Goal: Check status: Check status

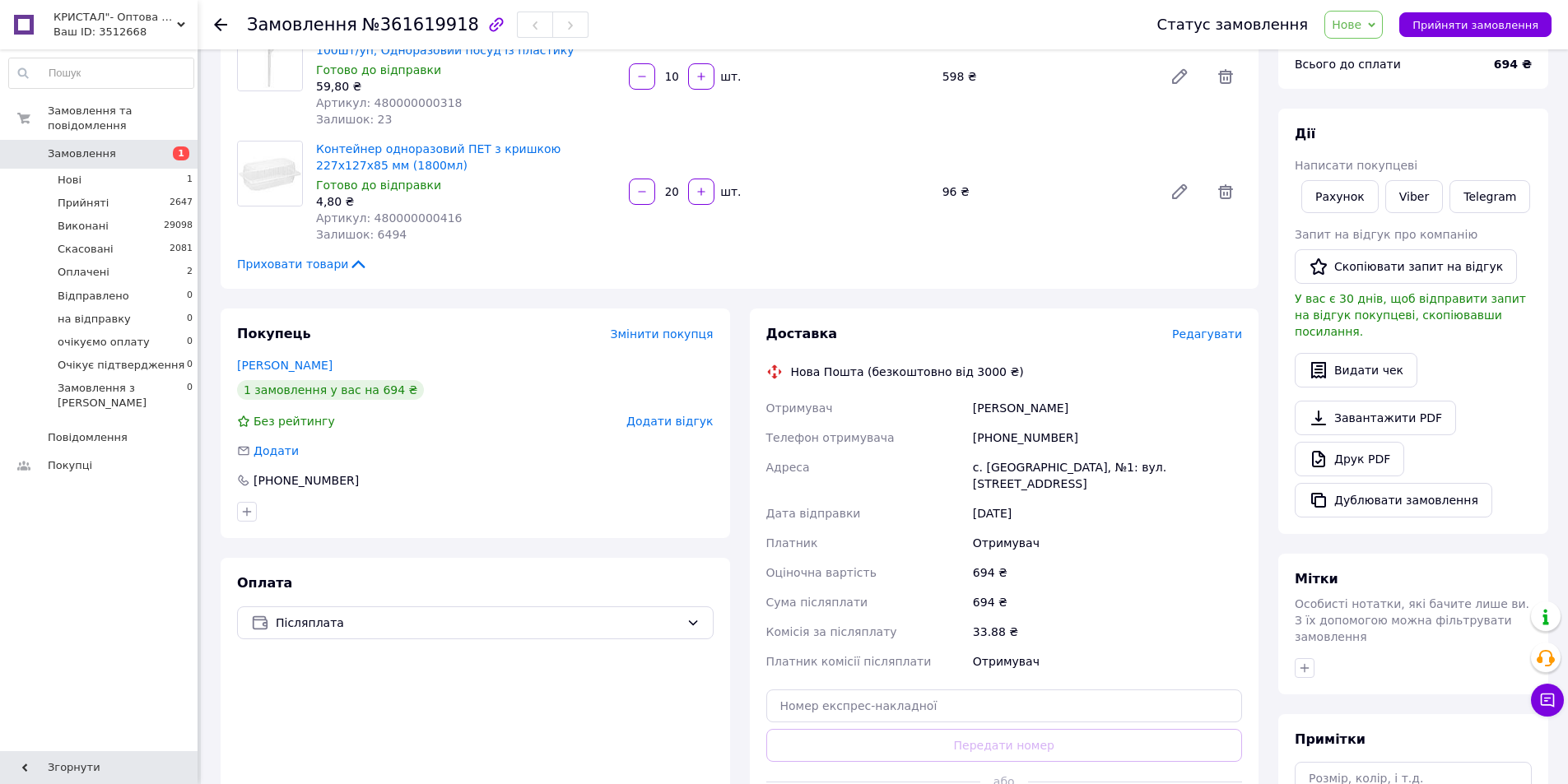
scroll to position [247, 0]
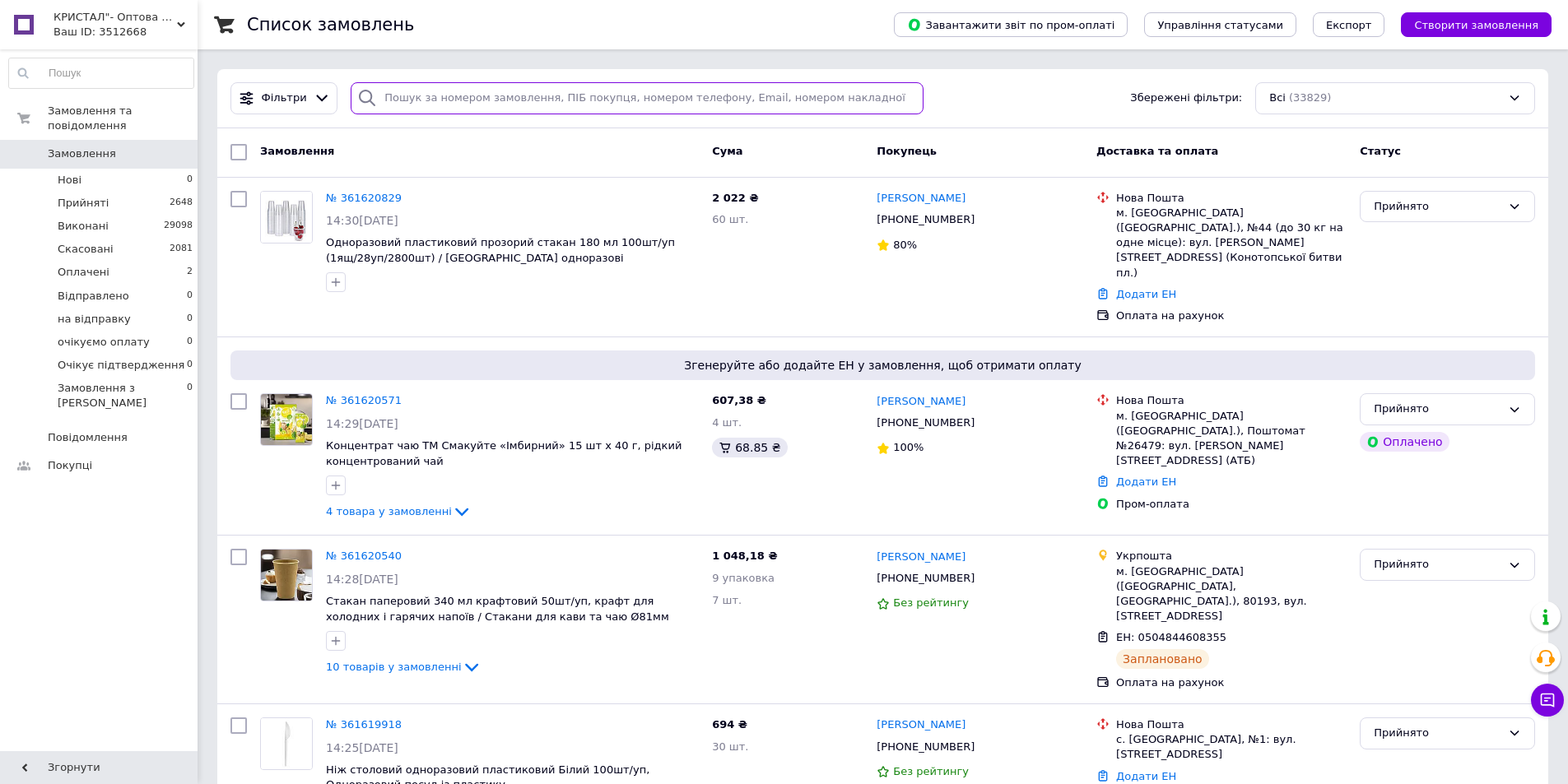
paste input "[PHONE_NUMBER]"
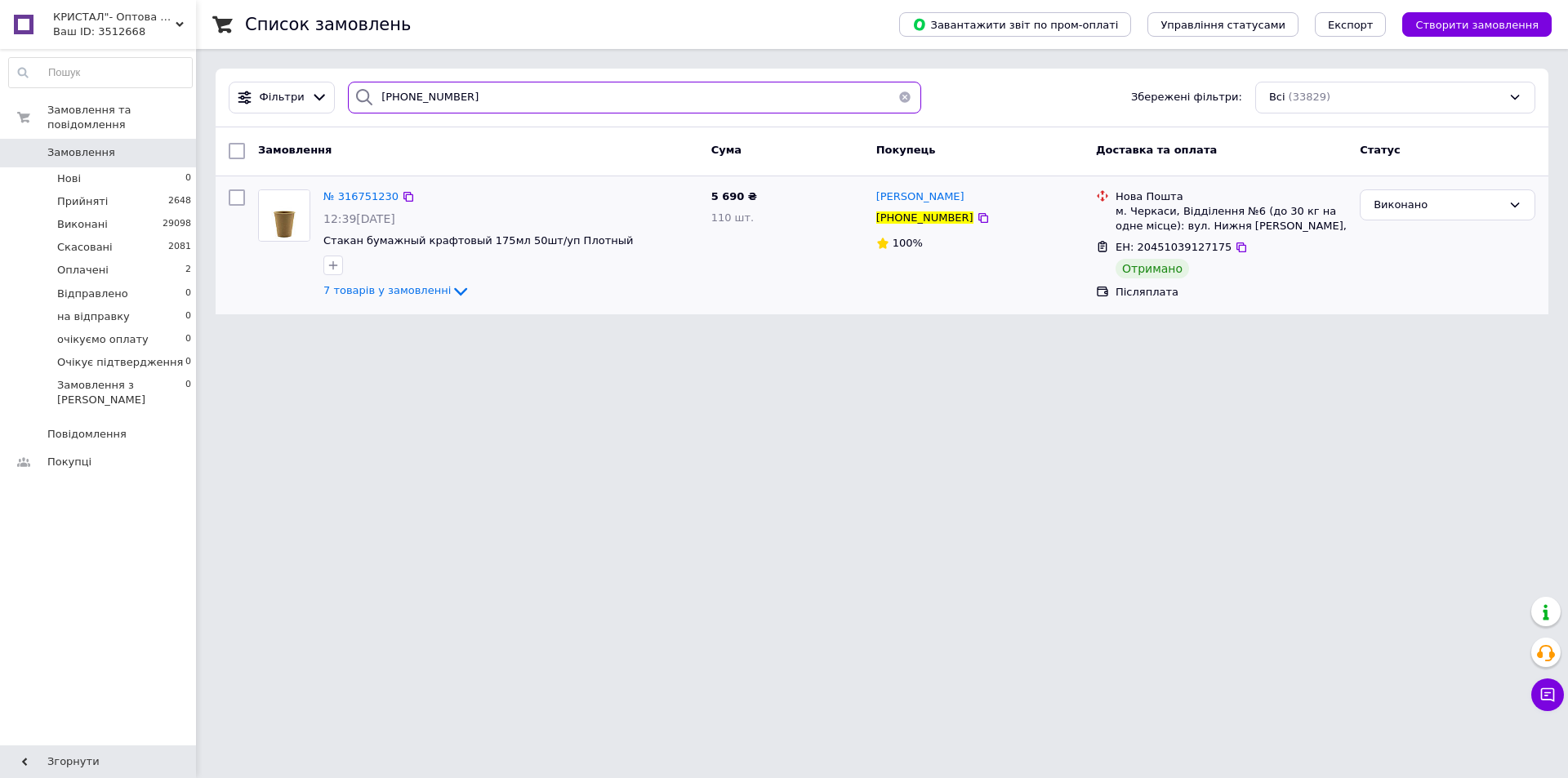
type input "[PHONE_NUMBER]"
click at [289, 221] on img at bounding box center [284, 215] width 51 height 51
